Goal: Information Seeking & Learning: Understand process/instructions

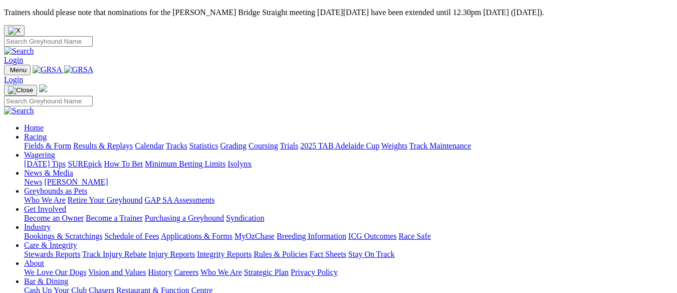
click at [143, 195] on link "Retire Your Greyhound" at bounding box center [105, 199] width 75 height 9
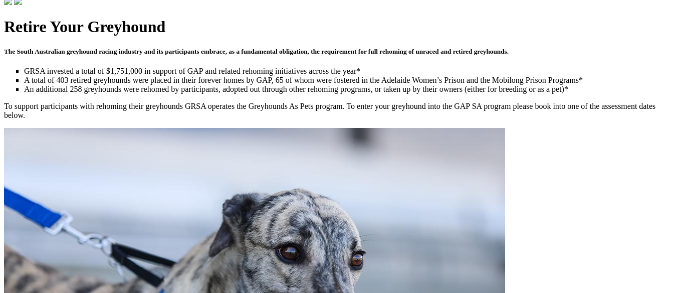
scroll to position [351, 0]
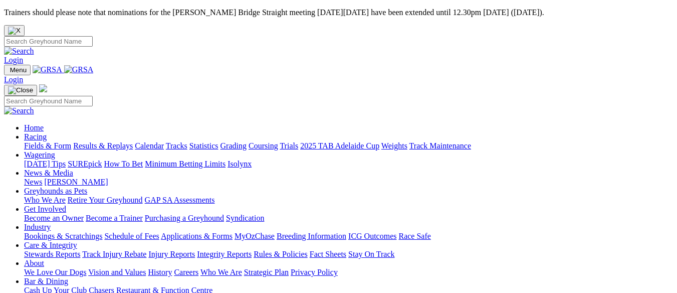
click at [66, 195] on link "Who We Are" at bounding box center [45, 199] width 42 height 9
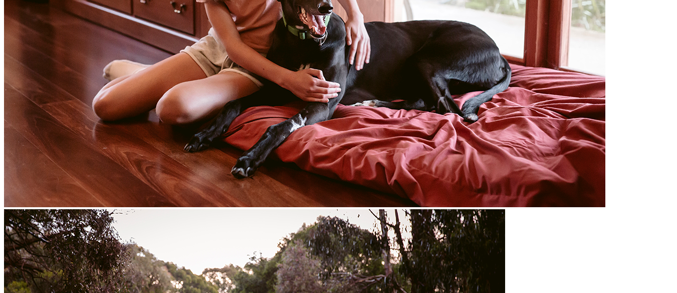
scroll to position [1303, 0]
